Goal: Task Accomplishment & Management: Complete application form

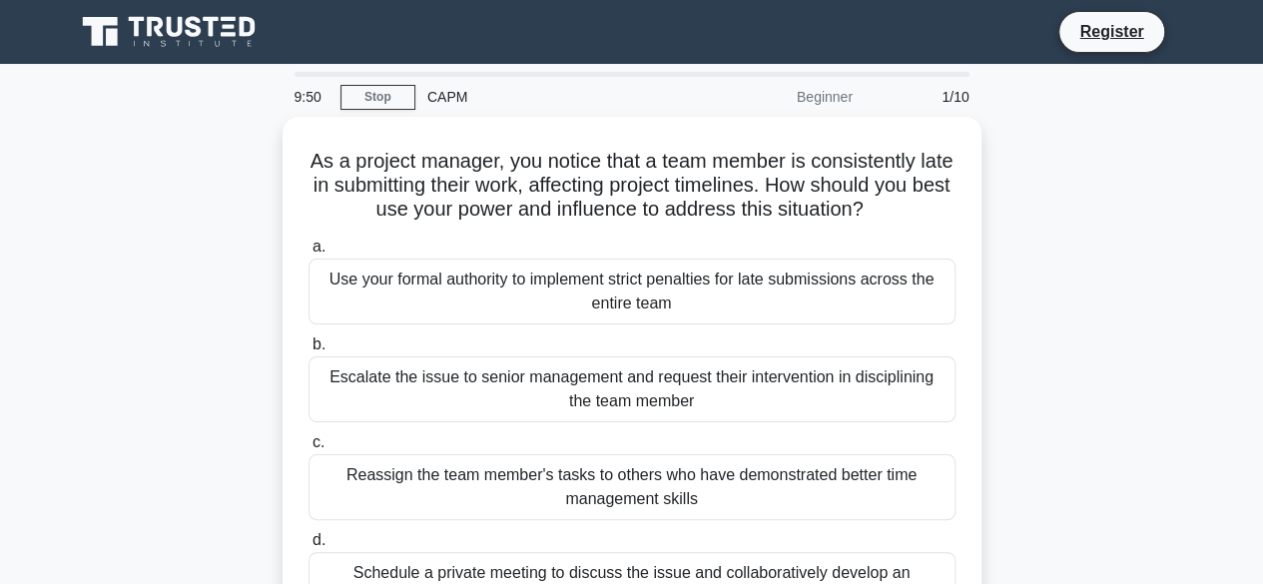
scroll to position [100, 0]
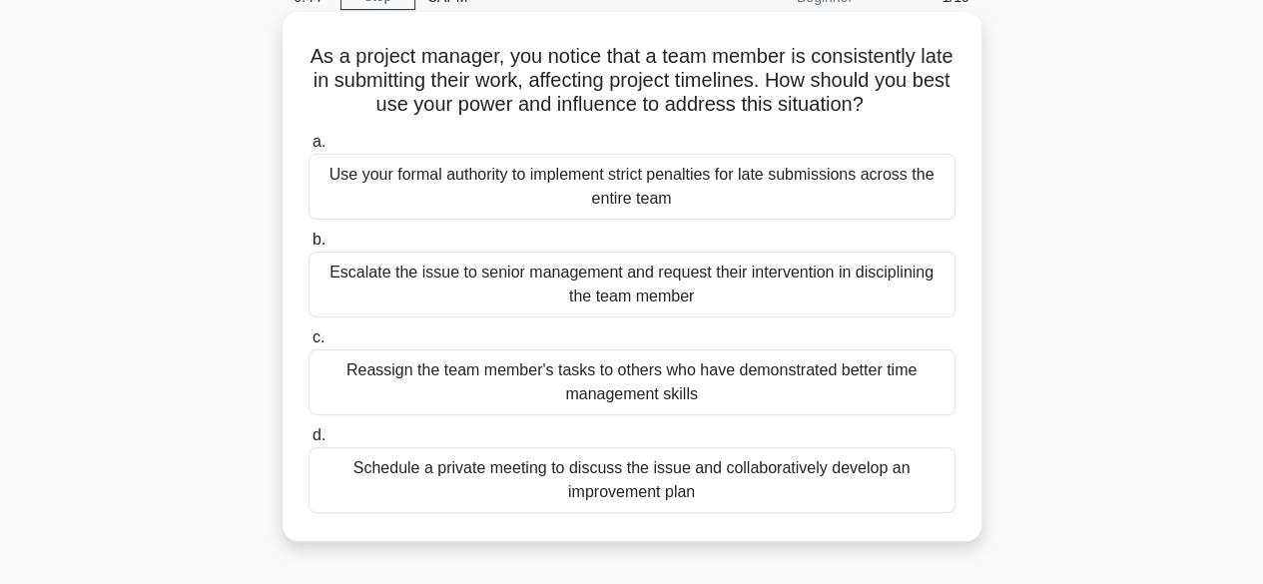
click at [476, 478] on div "Schedule a private meeting to discuss the issue and collaboratively develop an …" at bounding box center [632, 480] width 647 height 66
click at [309, 442] on input "d. Schedule a private meeting to discuss the issue and collaboratively develop …" at bounding box center [309, 435] width 0 height 13
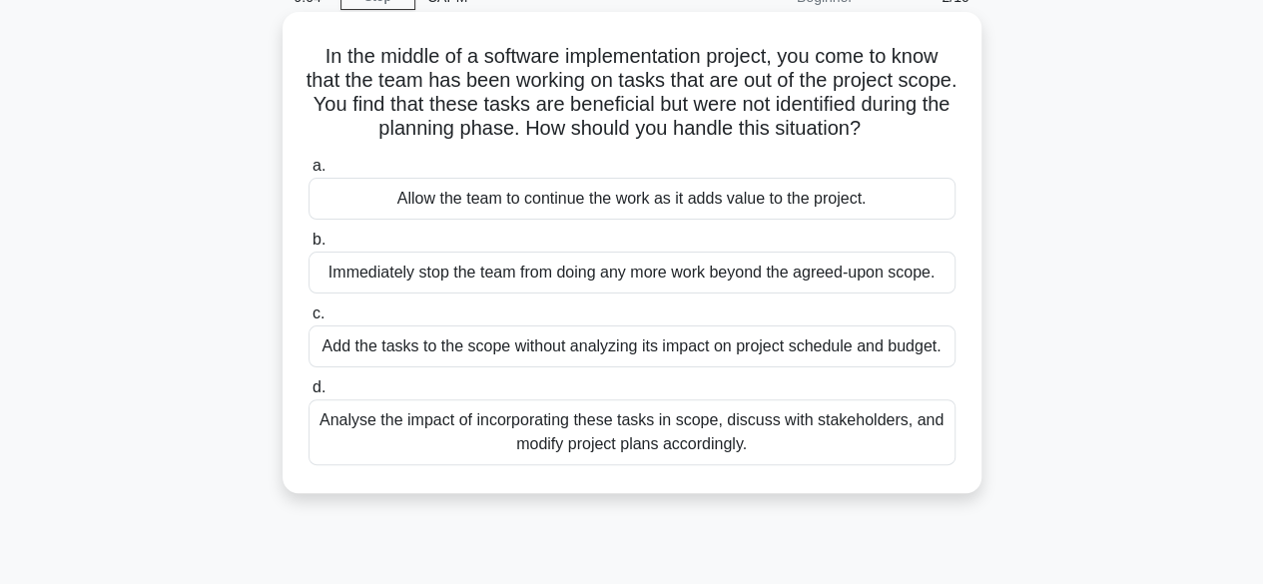
click at [525, 274] on div "Immediately stop the team from doing any more work beyond the agreed-upon scope." at bounding box center [632, 273] width 647 height 42
click at [309, 247] on input "b. Immediately stop the team from doing any more work beyond the agreed-upon sc…" at bounding box center [309, 240] width 0 height 13
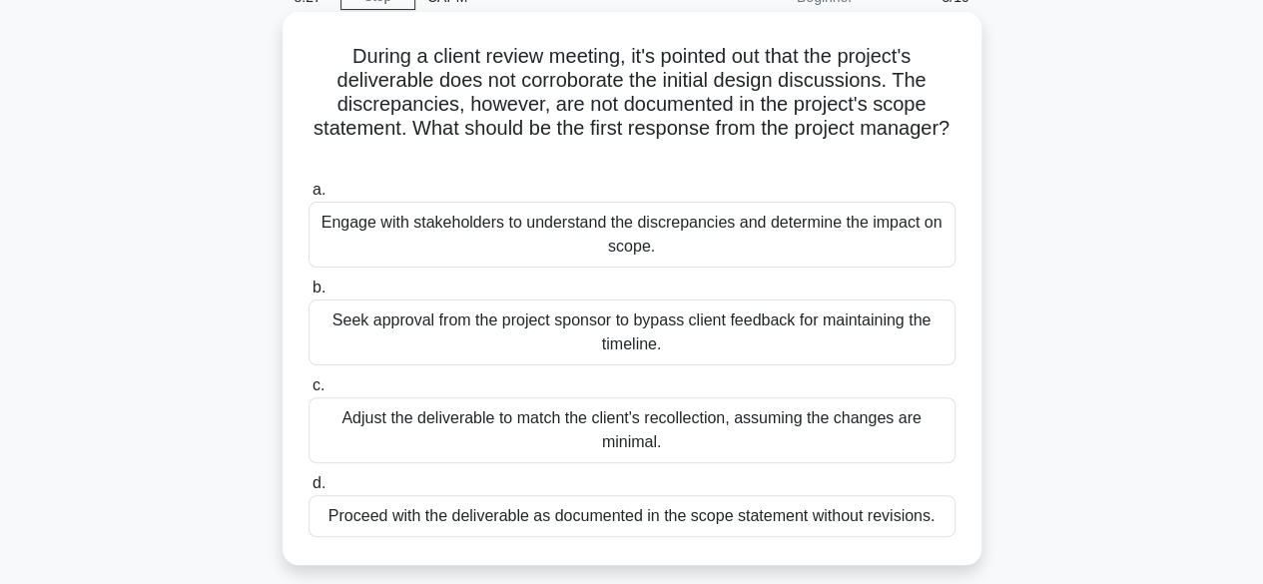
click at [679, 245] on div "Engage with stakeholders to understand the discrepancies and determine the impa…" at bounding box center [632, 235] width 647 height 66
click at [309, 197] on input "a. Engage with stakeholders to understand the discrepancies and determine the i…" at bounding box center [309, 190] width 0 height 13
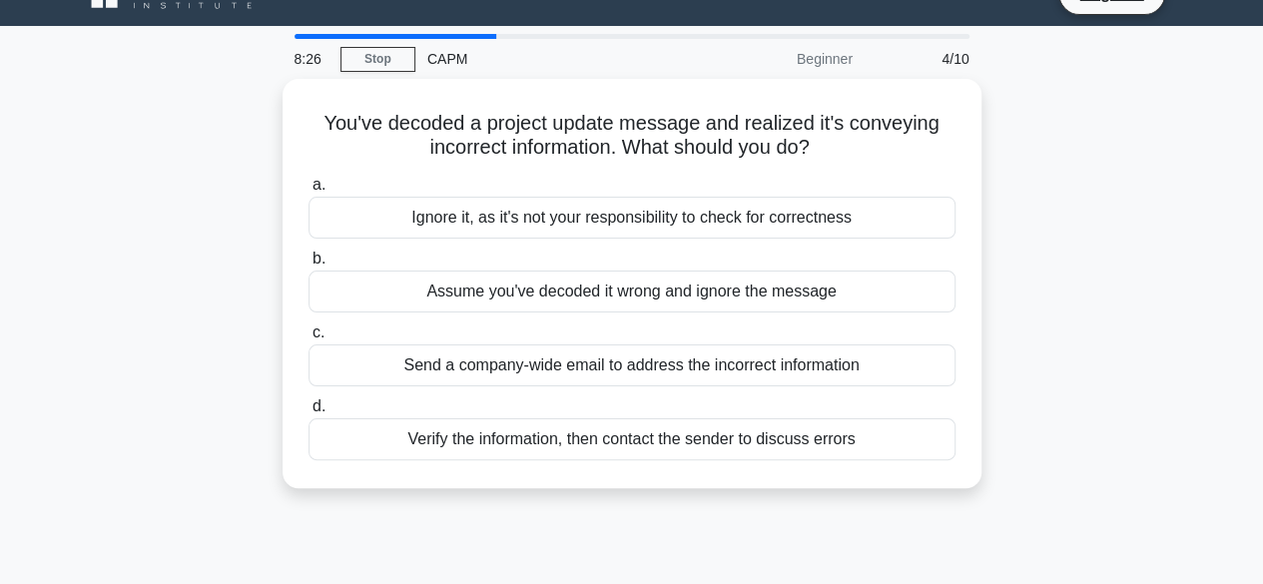
scroll to position [0, 0]
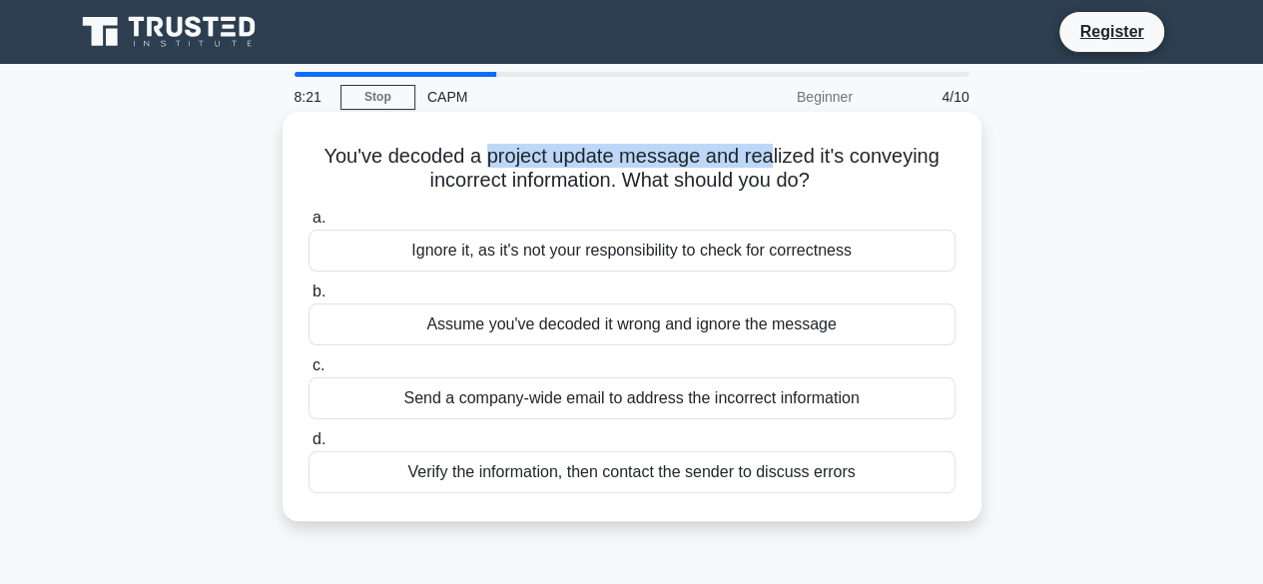
drag, startPoint x: 482, startPoint y: 153, endPoint x: 775, endPoint y: 153, distance: 292.6
click at [775, 153] on h5 "You've decoded a project update message and realized it's conveying incorrect i…" at bounding box center [632, 169] width 651 height 50
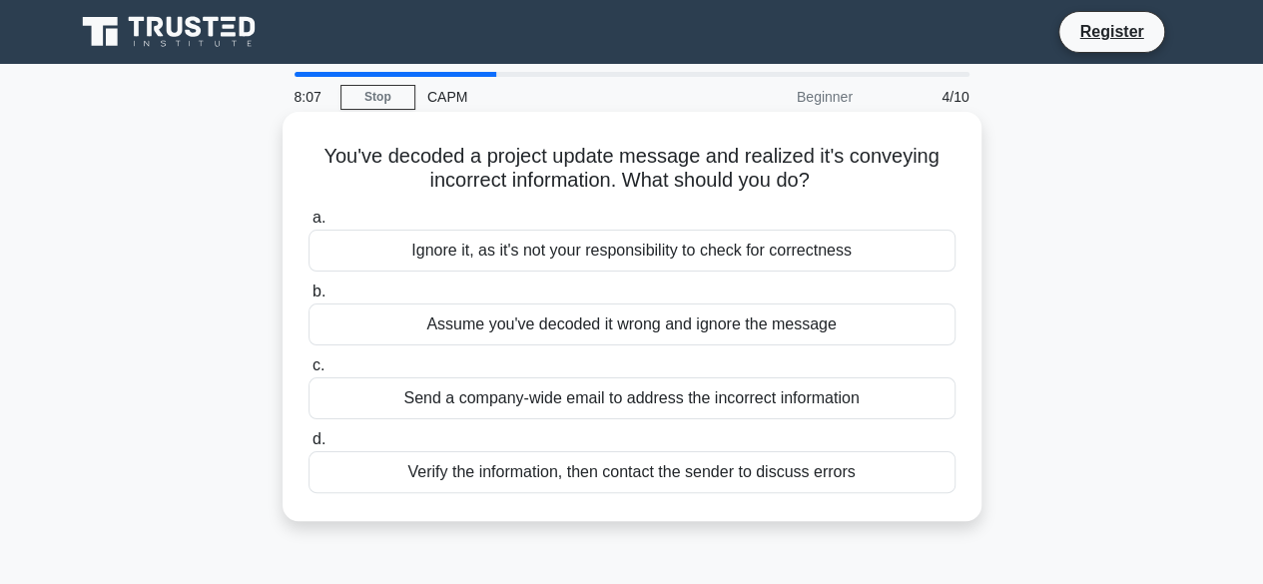
click at [626, 476] on div "Verify the information, then contact the sender to discuss errors" at bounding box center [632, 472] width 647 height 42
click at [309, 446] on input "d. Verify the information, then contact the sender to discuss errors" at bounding box center [309, 439] width 0 height 13
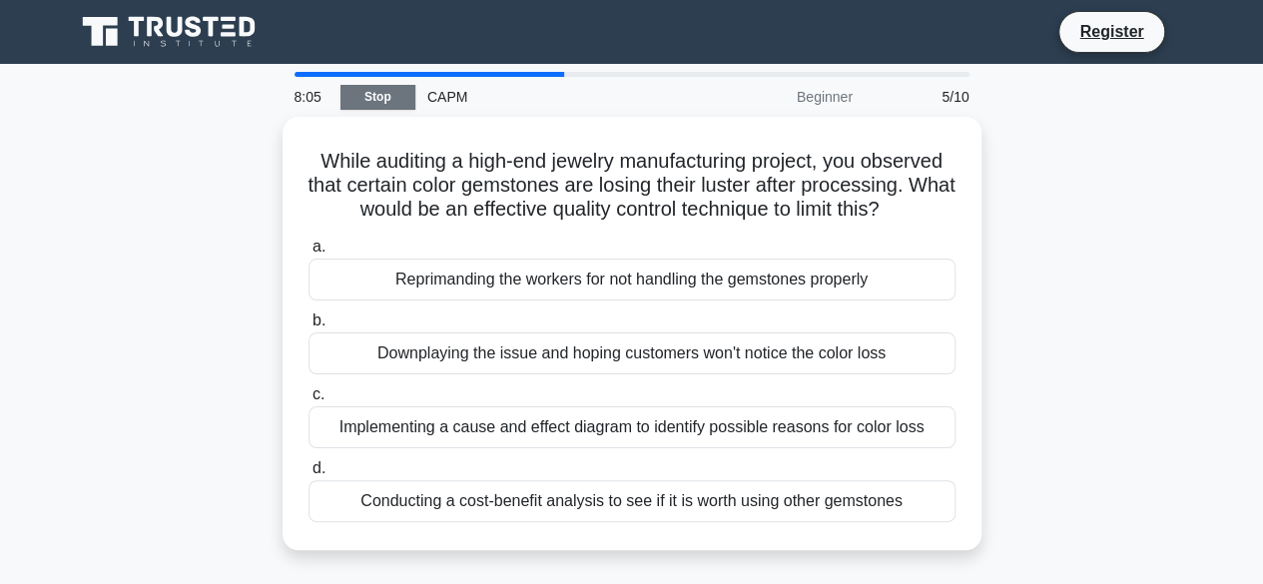
click at [372, 94] on link "Stop" at bounding box center [378, 97] width 75 height 25
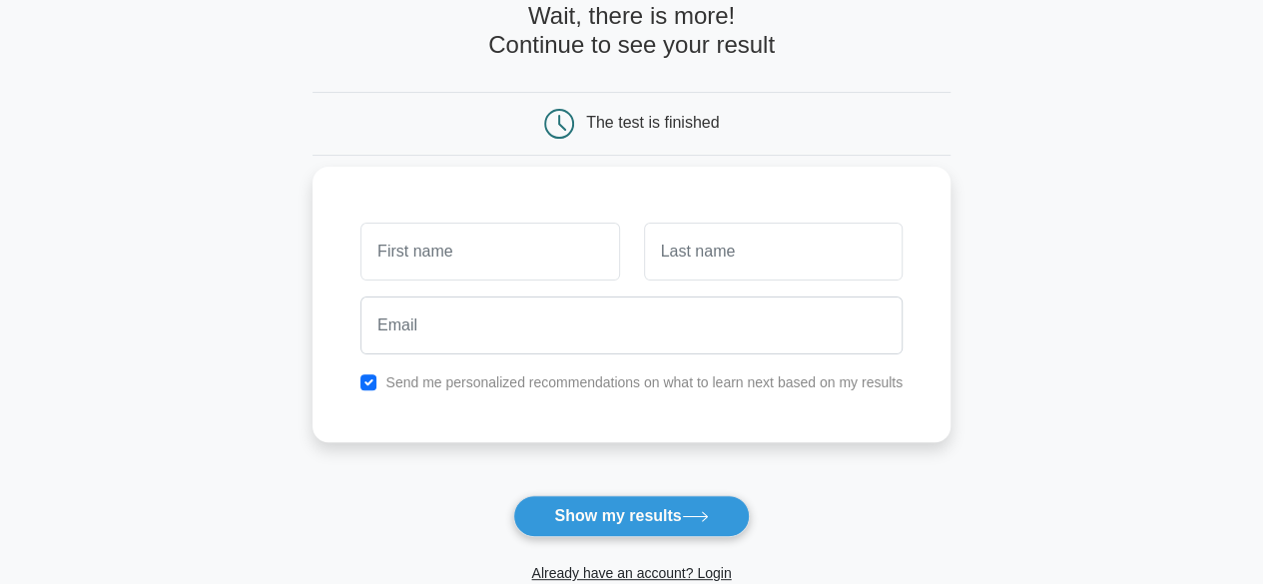
scroll to position [100, 0]
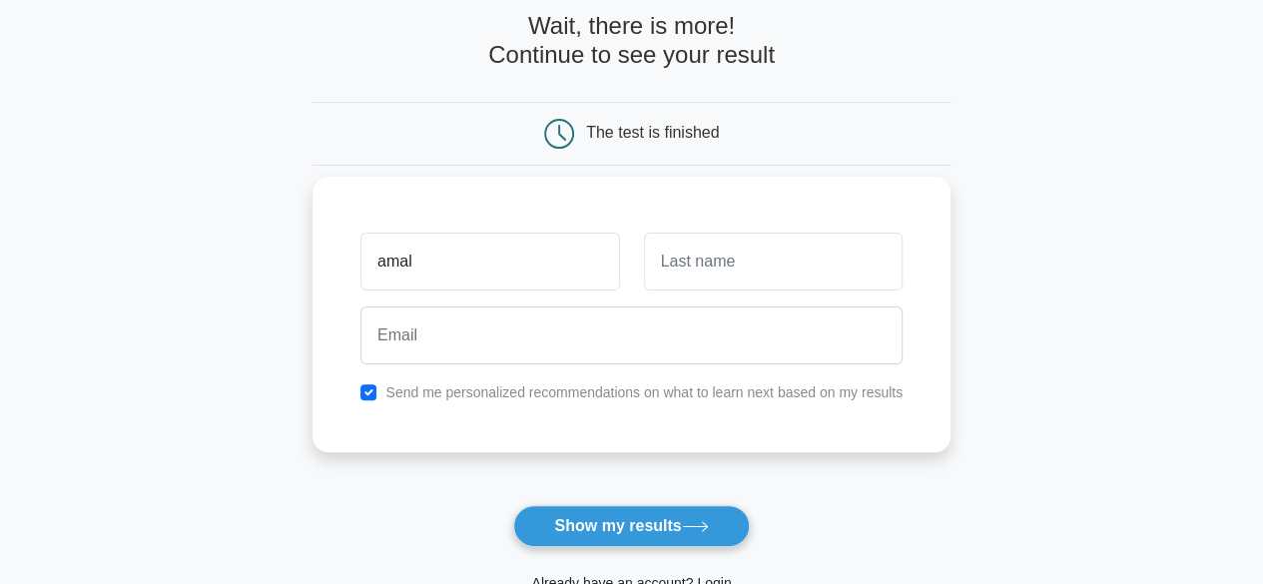
type input "amal"
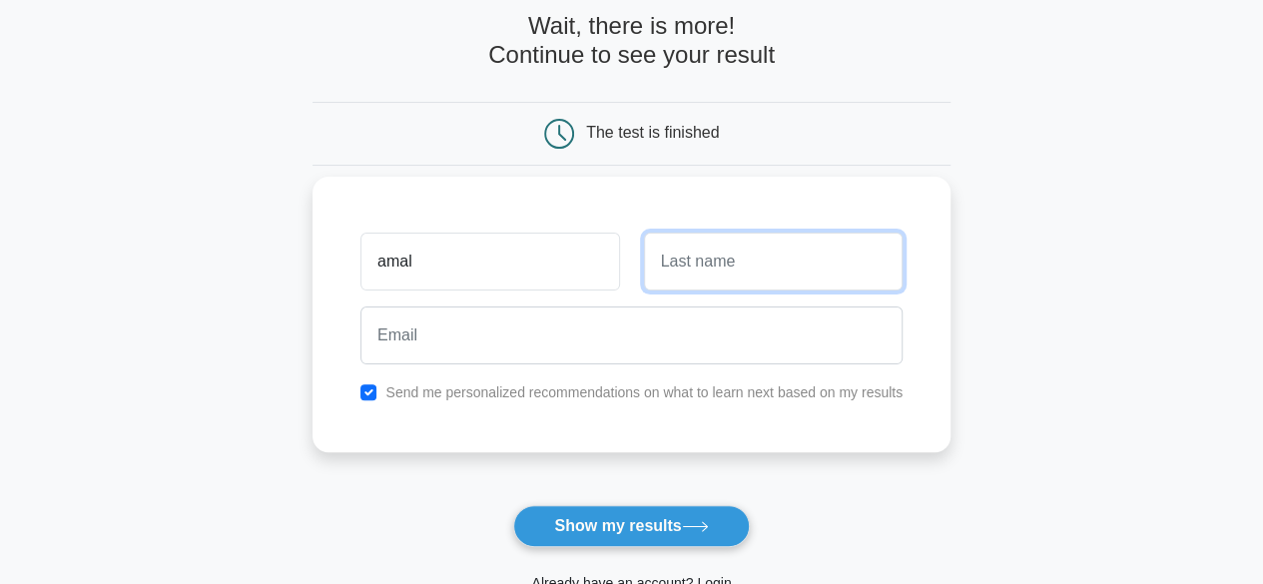
click at [847, 239] on input "text" at bounding box center [773, 262] width 259 height 58
type input "tlamti"
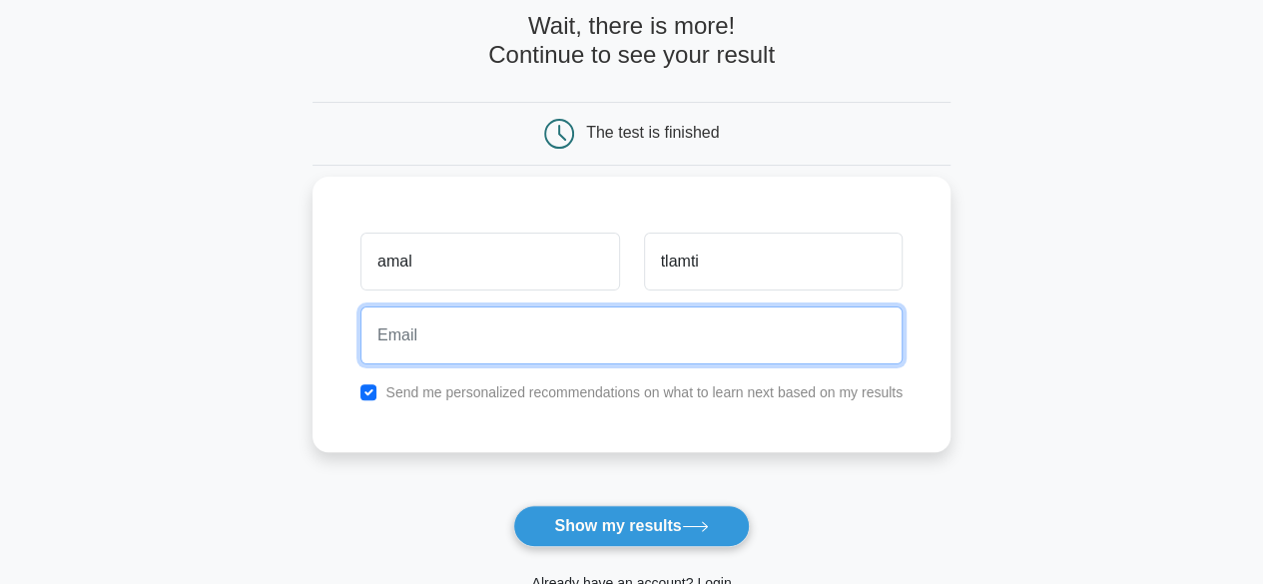
click at [663, 341] on input "email" at bounding box center [632, 336] width 542 height 58
type input "[EMAIL_ADDRESS][DOMAIN_NAME]"
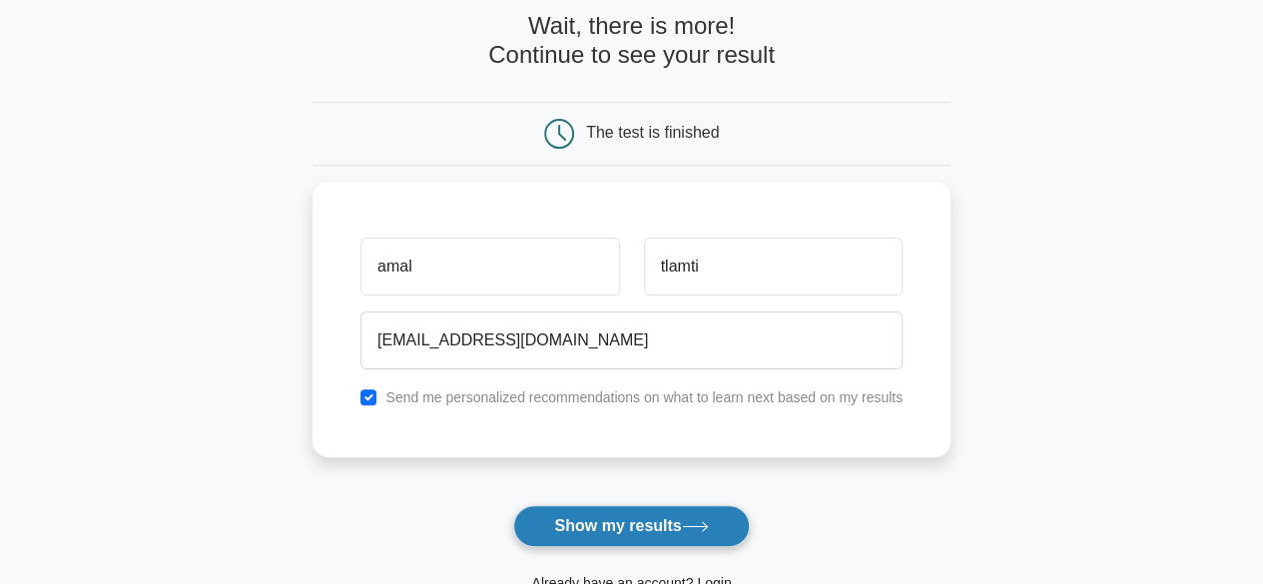
click at [647, 516] on button "Show my results" at bounding box center [631, 526] width 236 height 42
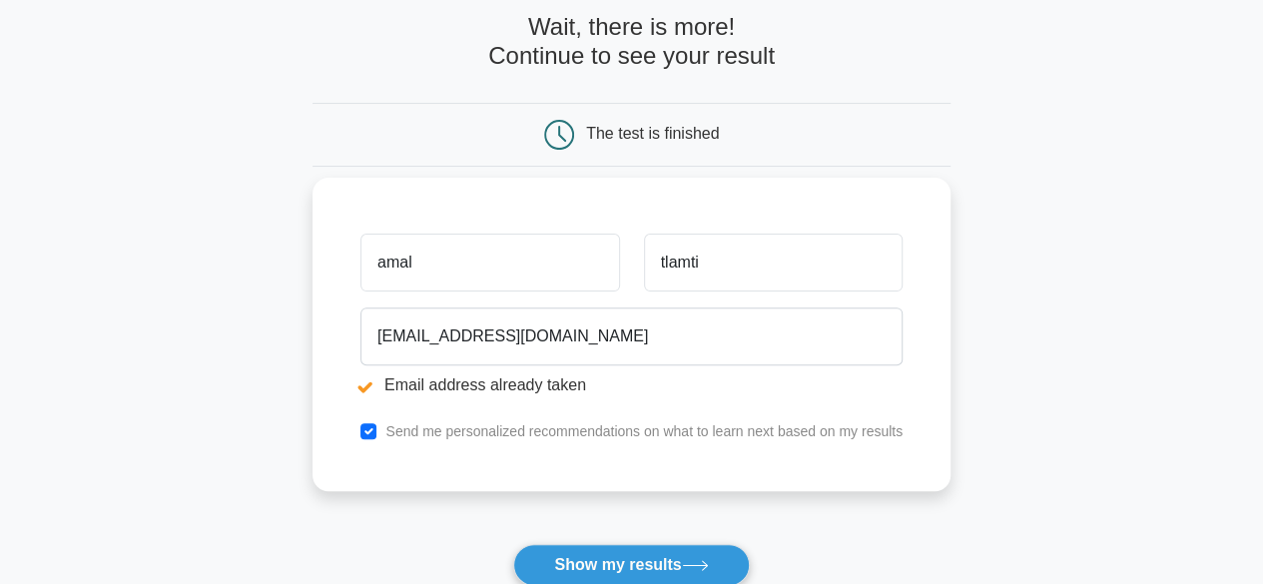
scroll to position [200, 0]
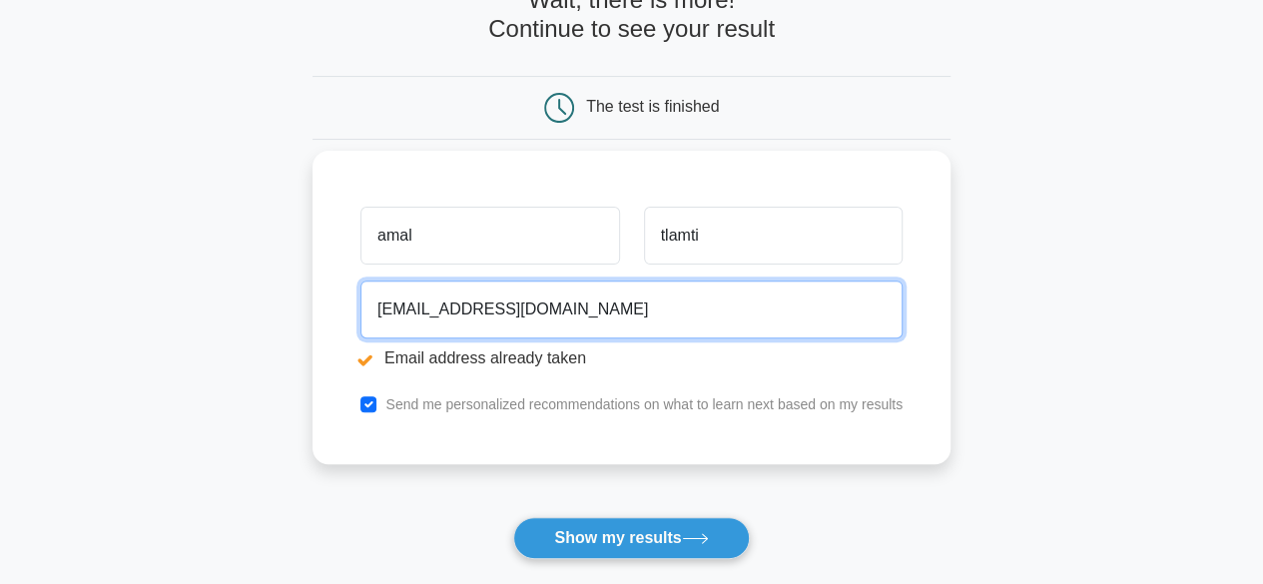
drag, startPoint x: 553, startPoint y: 319, endPoint x: 368, endPoint y: 319, distance: 185.8
click at [368, 319] on input "[EMAIL_ADDRESS][DOMAIN_NAME]" at bounding box center [632, 310] width 542 height 58
type input "A"
type input "[EMAIL_ADDRESS][DOMAIN_NAME]"
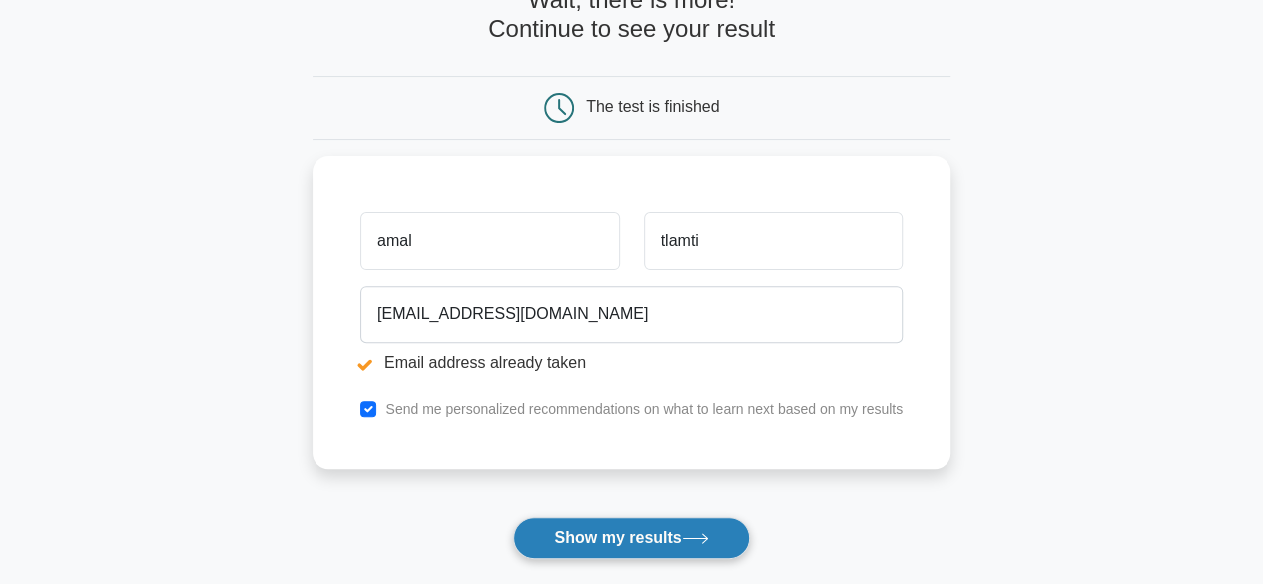
click at [677, 536] on button "Show my results" at bounding box center [631, 538] width 236 height 42
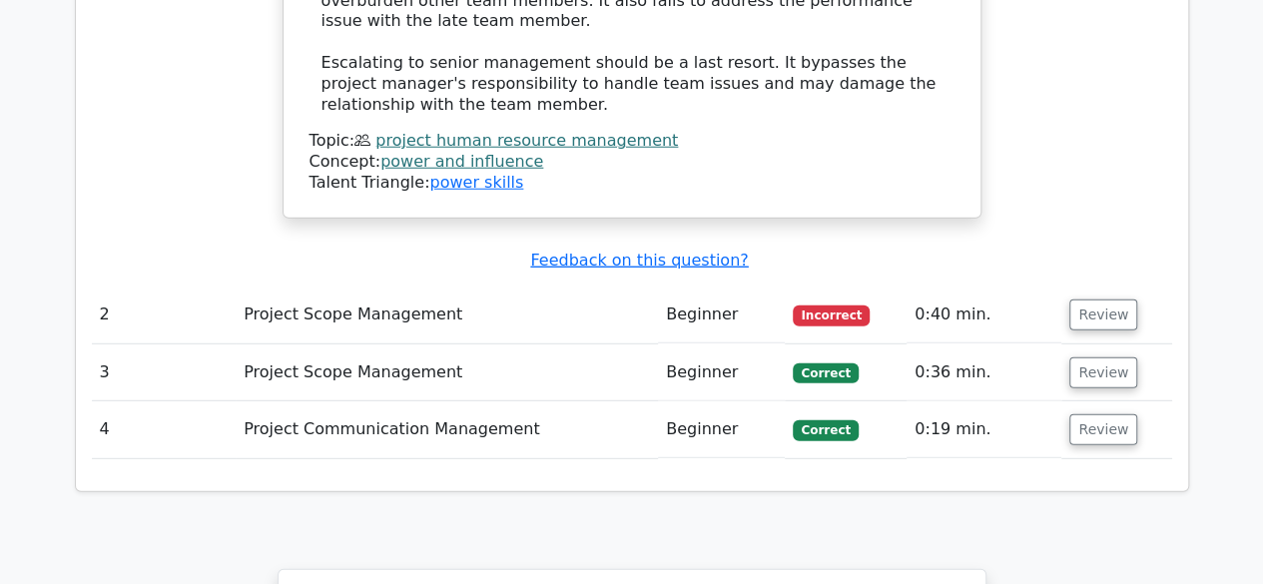
scroll to position [2497, 0]
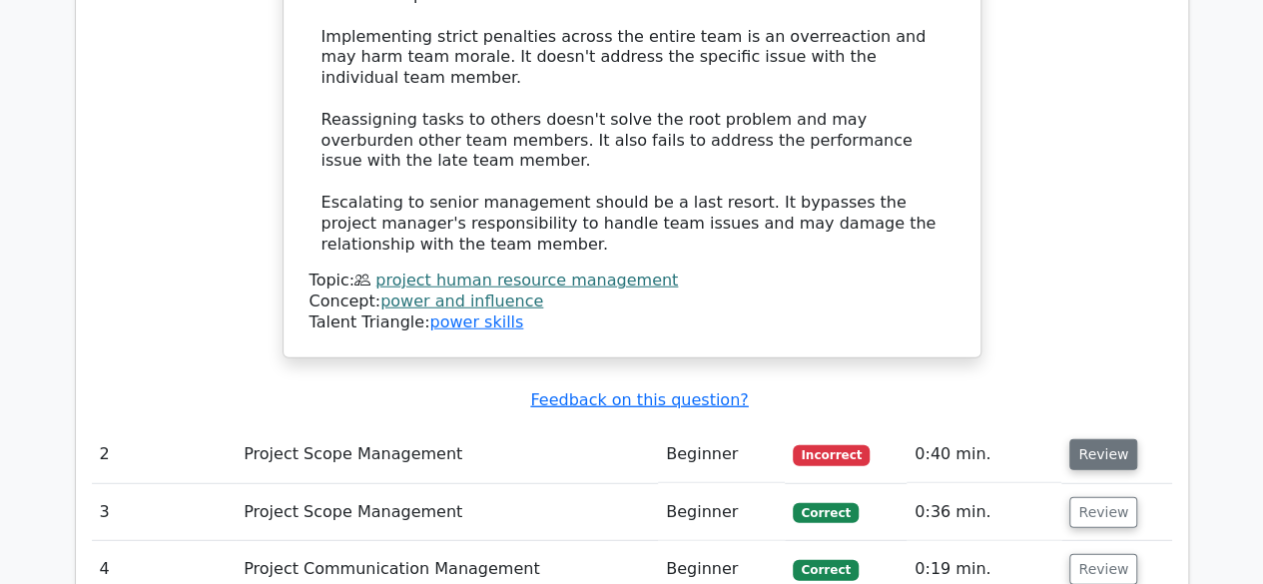
click at [1115, 439] on button "Review" at bounding box center [1104, 454] width 68 height 31
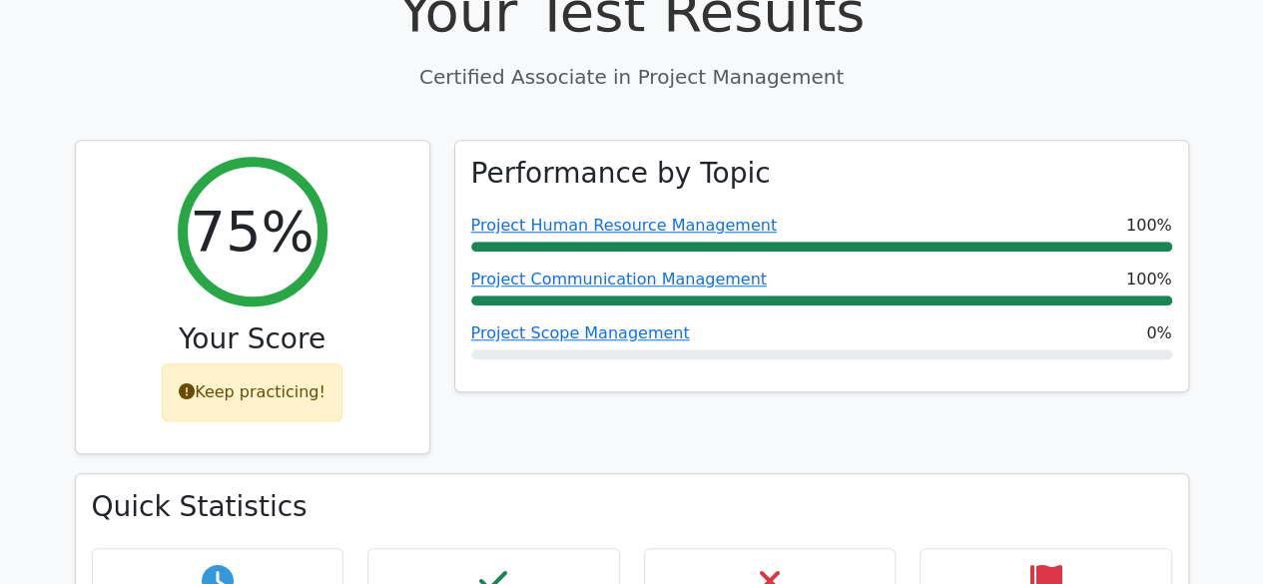
scroll to position [0, 0]
